Goal: Navigation & Orientation: Find specific page/section

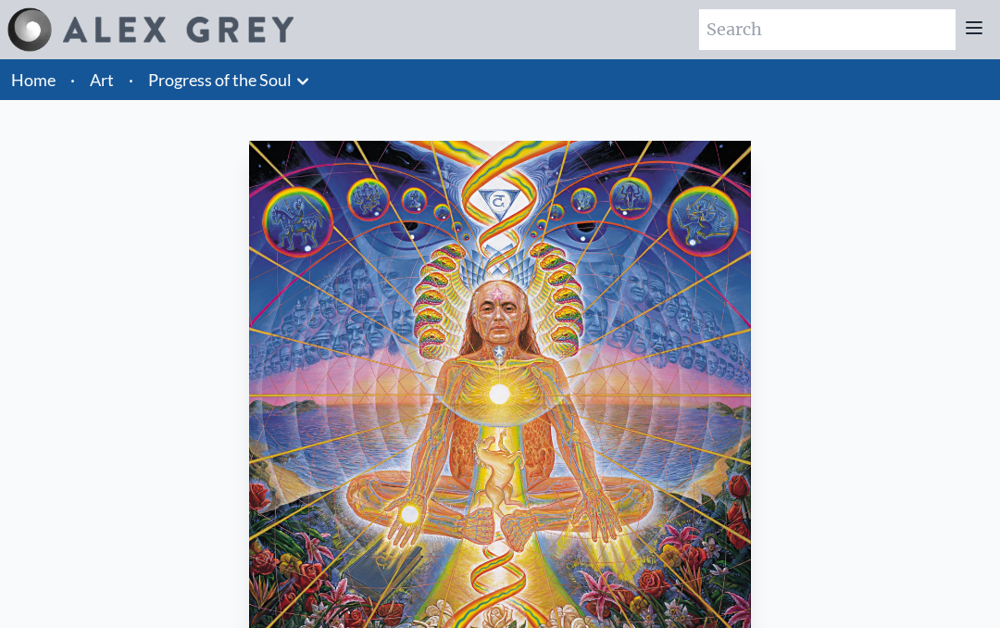
click at [304, 88] on icon at bounding box center [303, 81] width 22 height 22
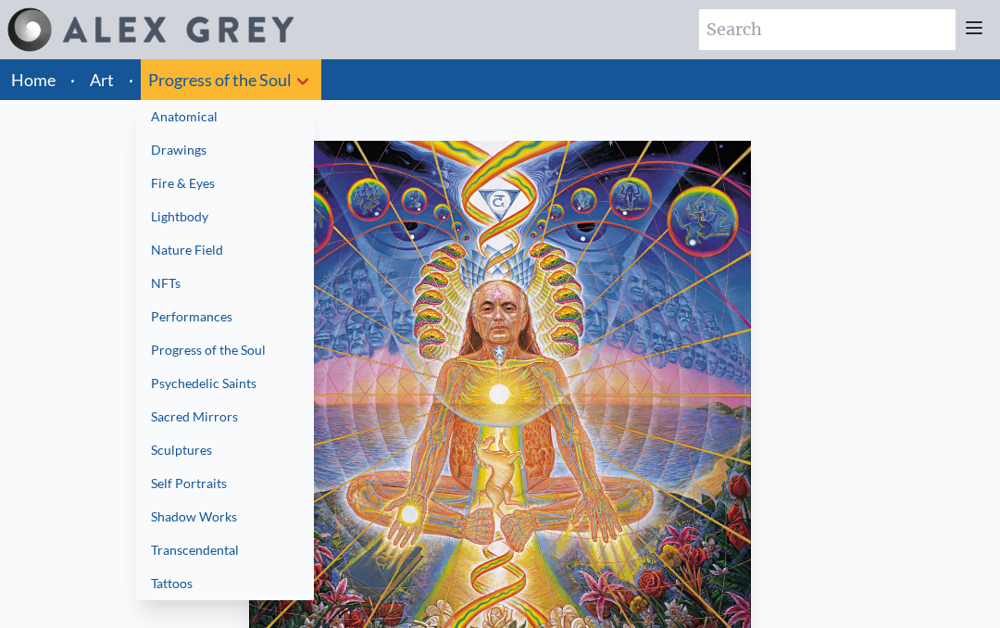
click at [208, 122] on link "Anatomical" at bounding box center [225, 116] width 178 height 33
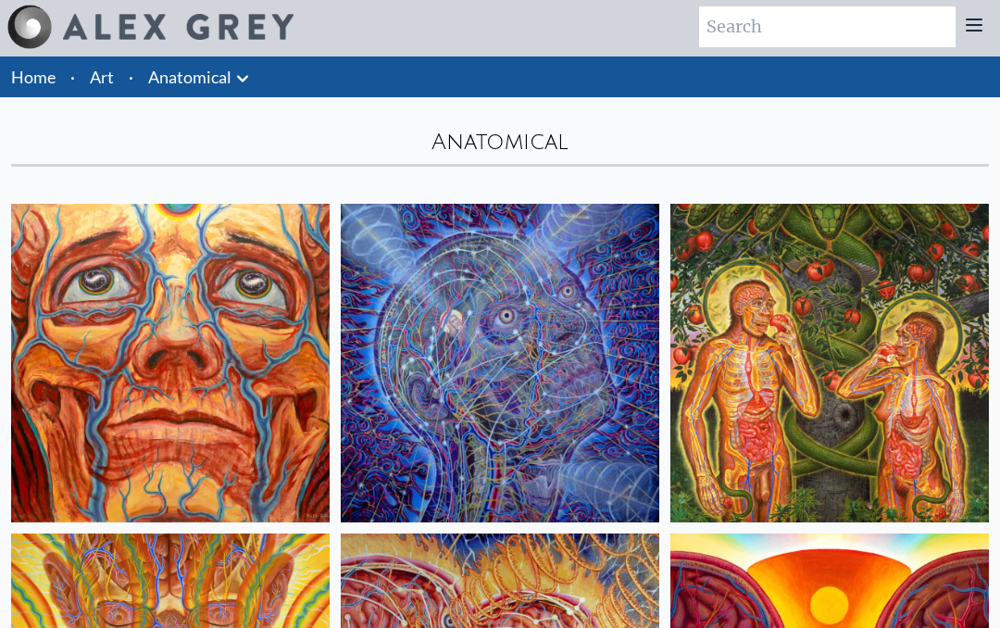
click at [245, 82] on icon at bounding box center [242, 80] width 22 height 22
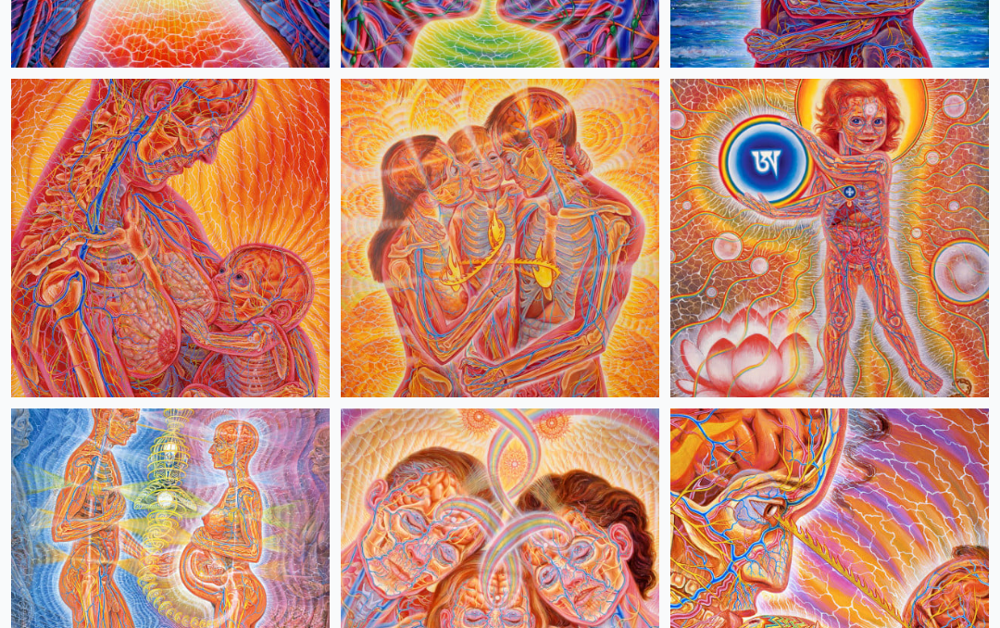
scroll to position [1119, 0]
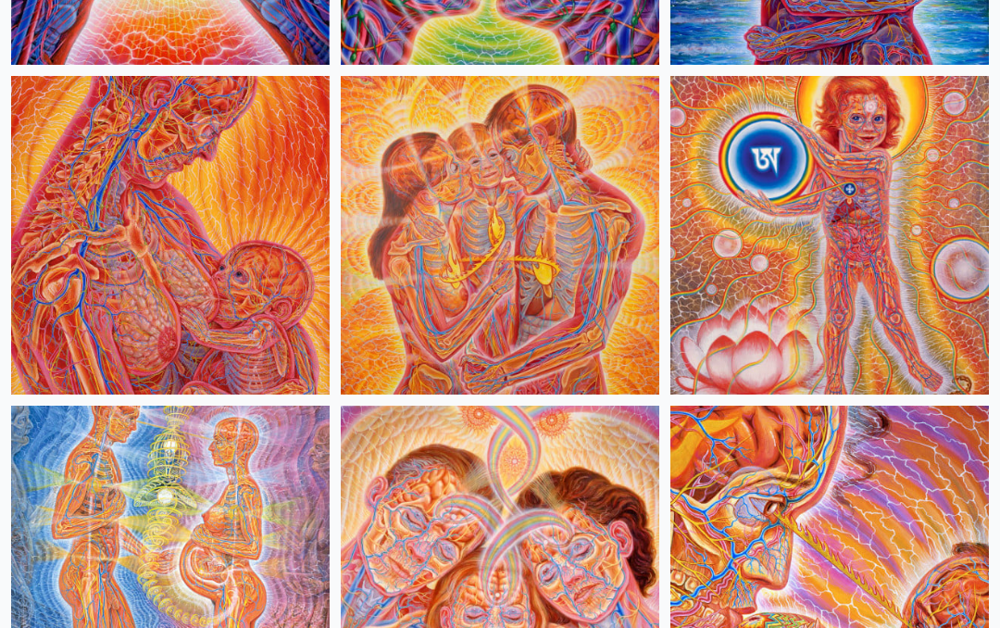
click at [559, 290] on div at bounding box center [500, 314] width 1000 height 628
click at [556, 505] on img at bounding box center [500, 565] width 319 height 319
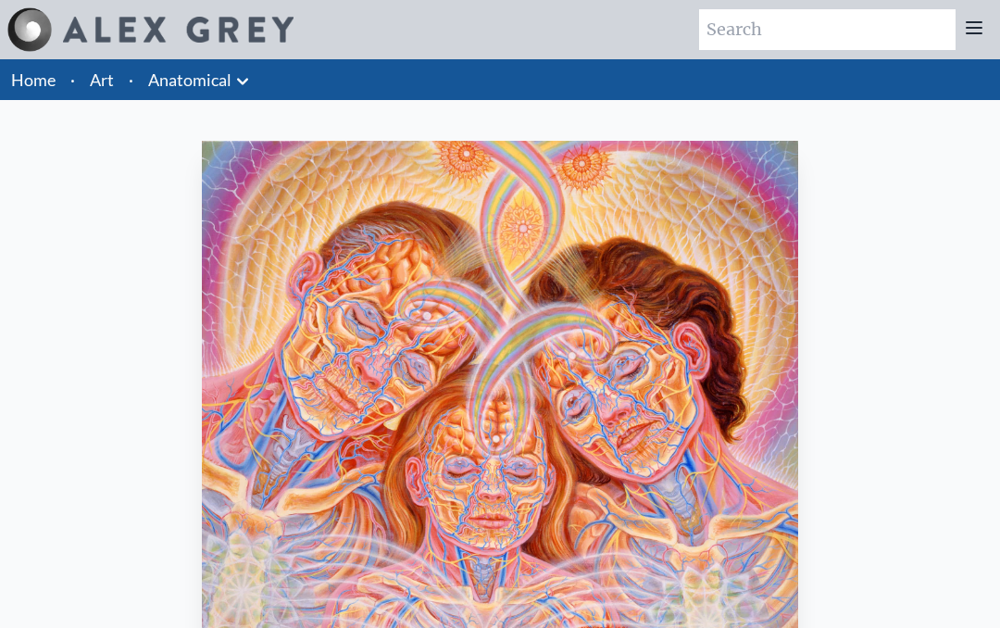
click at [43, 78] on link "Home" at bounding box center [33, 79] width 44 height 20
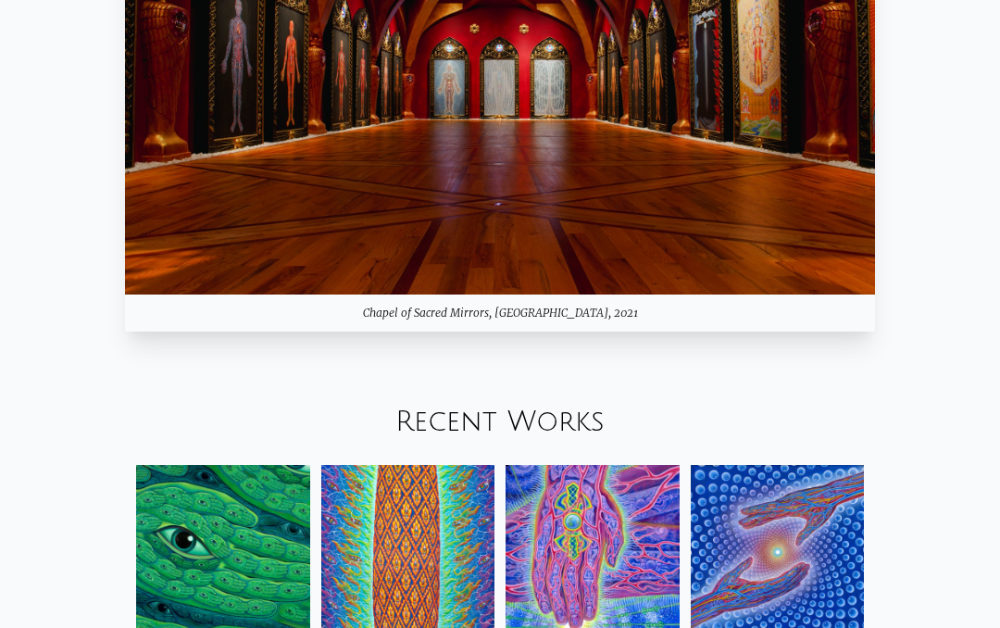
scroll to position [1556, 0]
